Goal: Complete application form

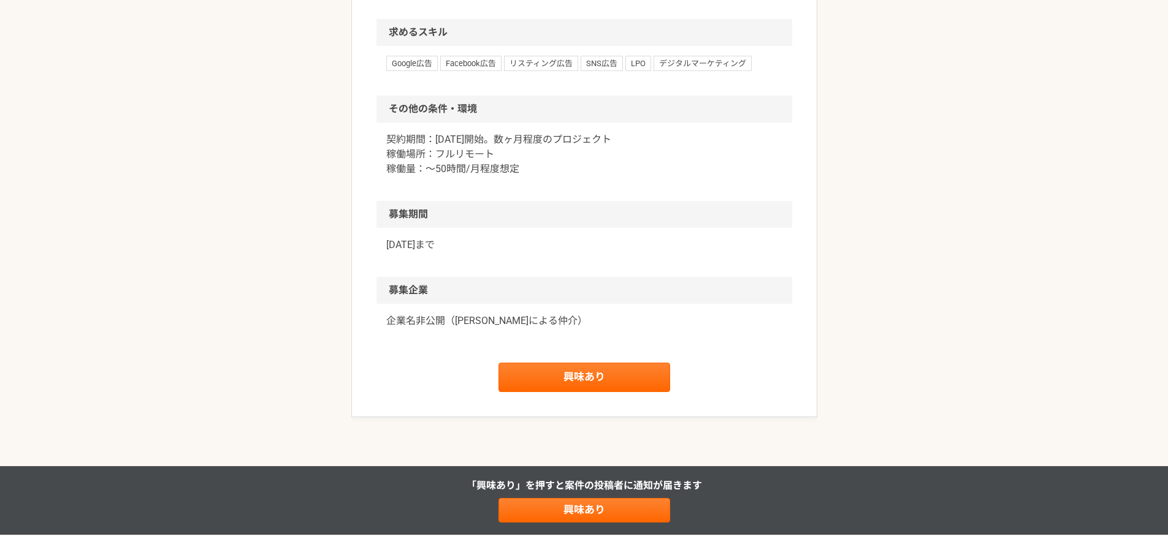
scroll to position [802, 0]
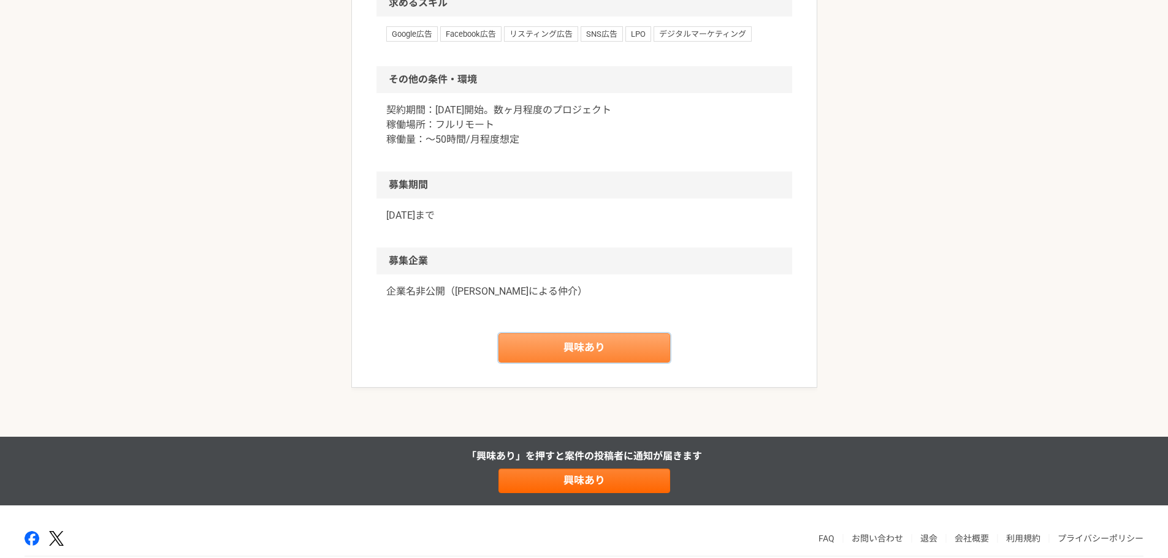
click at [585, 348] on link "興味あり" at bounding box center [584, 347] width 172 height 29
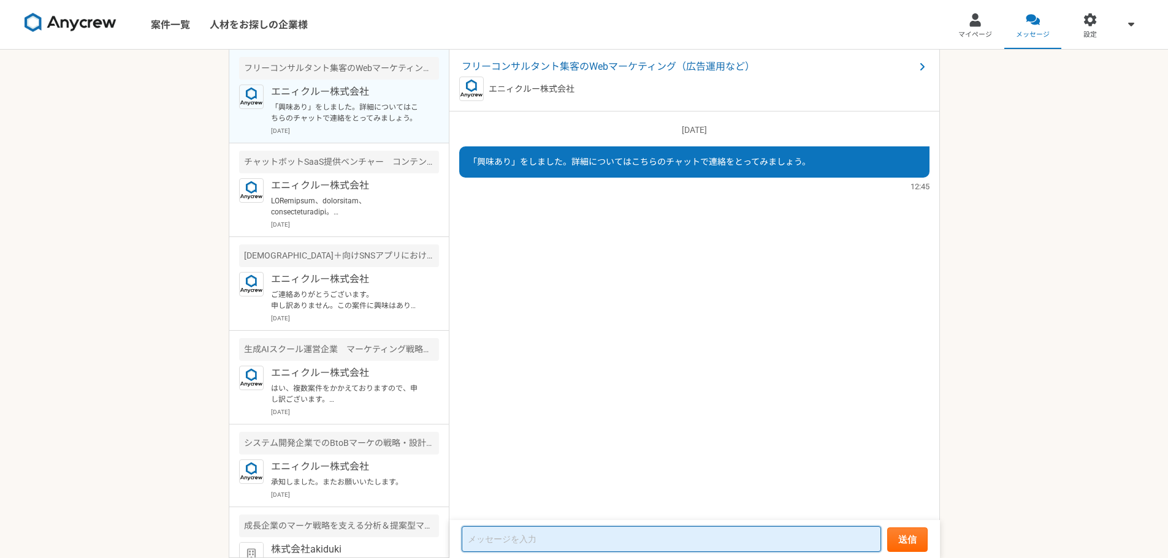
click at [487, 540] on textarea at bounding box center [671, 539] width 419 height 26
paste textarea "WEBマーケティング、コンテンツの編集制作、グロースハックを専門としています。 上流の戦略から、実運用までフルスタックで請け負います。 ■こんな課題を解決しま…"
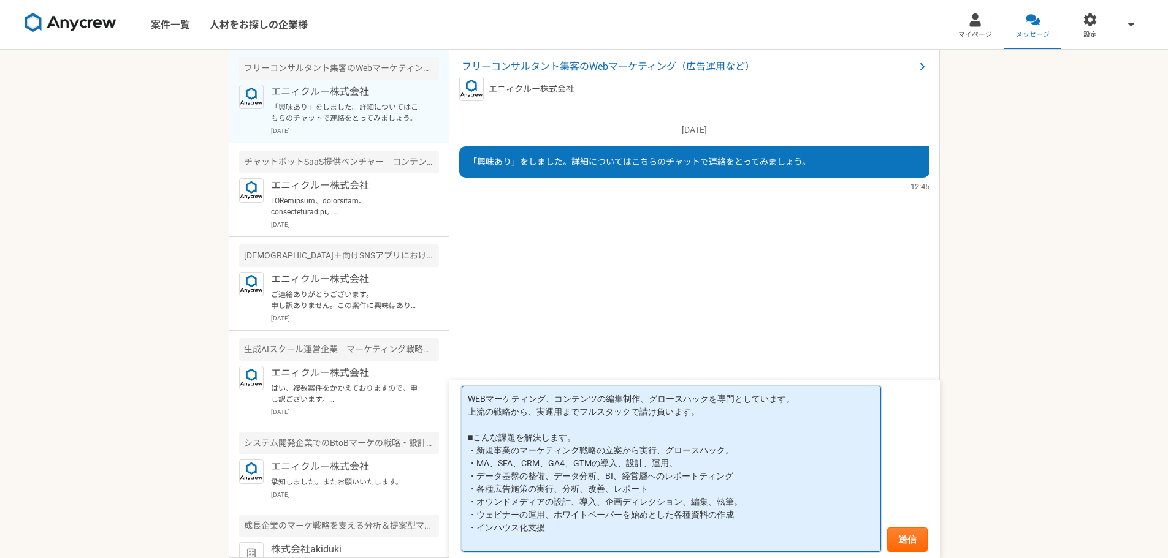
click at [575, 525] on textarea "WEBマーケティング、コンテンツの編集制作、グロースハックを専門としています。 上流の戦略から、実運用までフルスタックで請け負います。 ■こんな課題を解決しま…" at bounding box center [671, 469] width 419 height 166
paste textarea "■職務経歴 ポートフォリオ [URL][DOMAIN_NAME]"
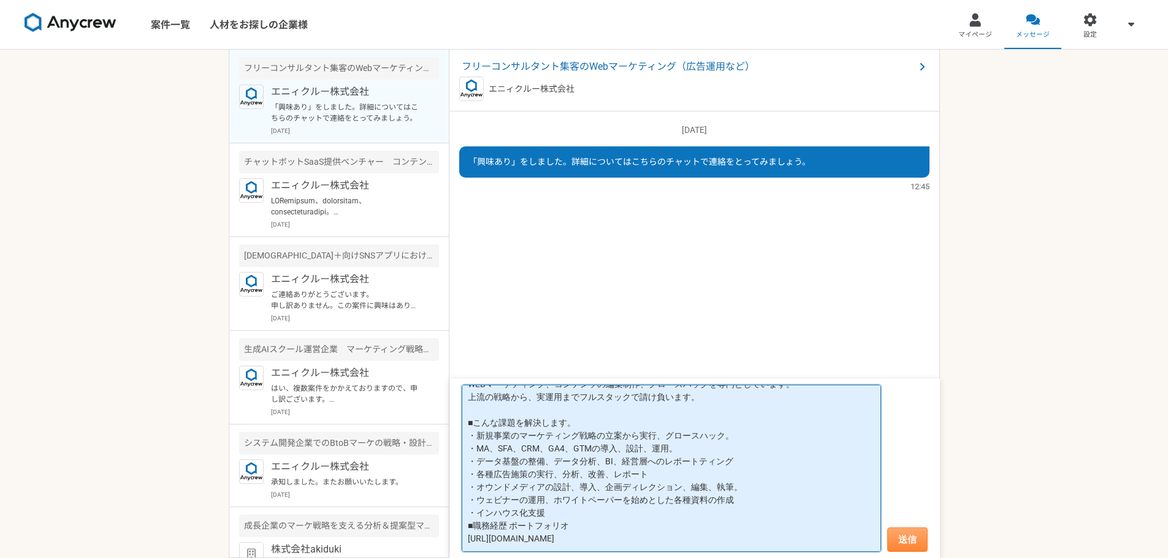
type textarea "WEBマーケティング、コンテンツの編集制作、グロースハックを専門としています。 上流の戦略から、実運用までフルスタックで請け負います。 ■こんな課題を解決しま…"
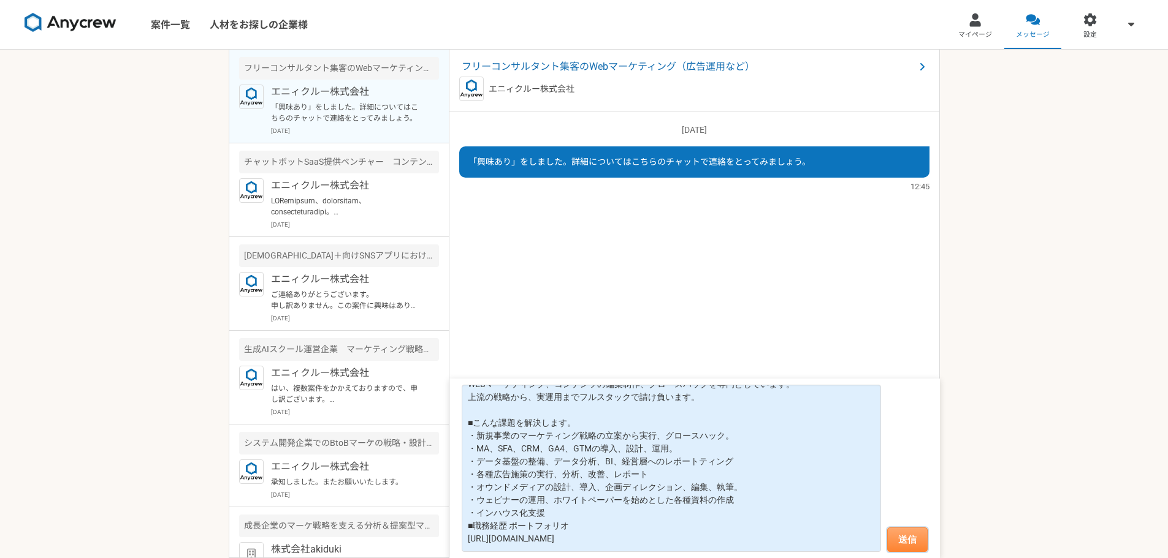
click at [907, 536] on button "送信" at bounding box center [907, 540] width 40 height 25
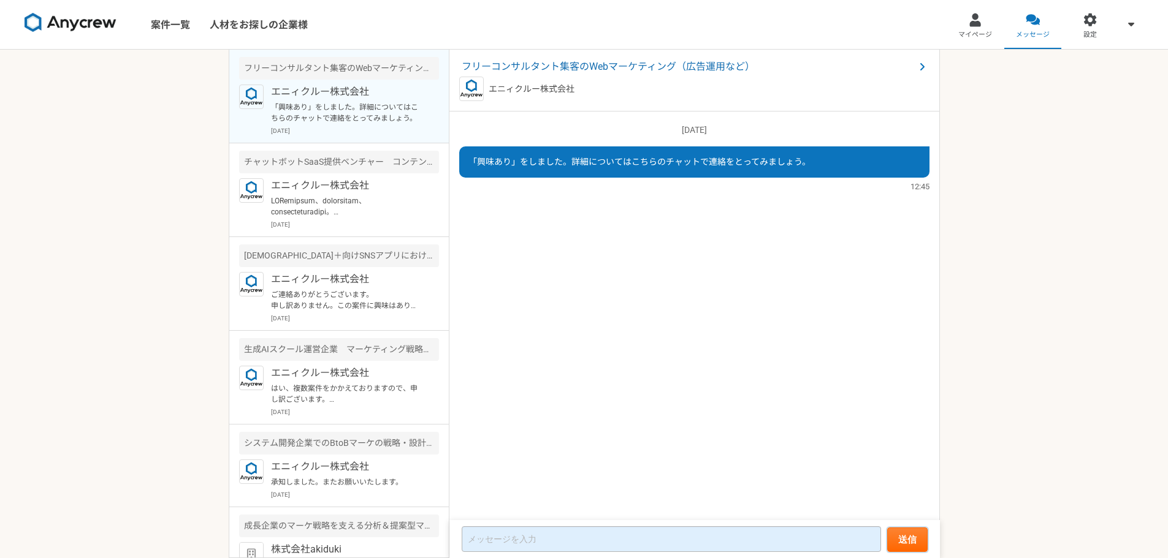
scroll to position [0, 0]
